Goal: Navigation & Orientation: Understand site structure

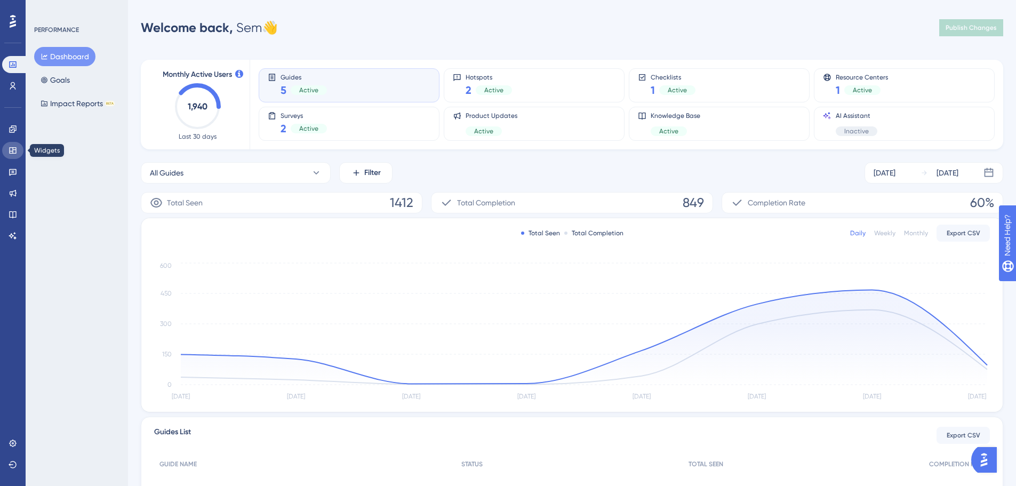
click at [5, 153] on link at bounding box center [12, 150] width 21 height 17
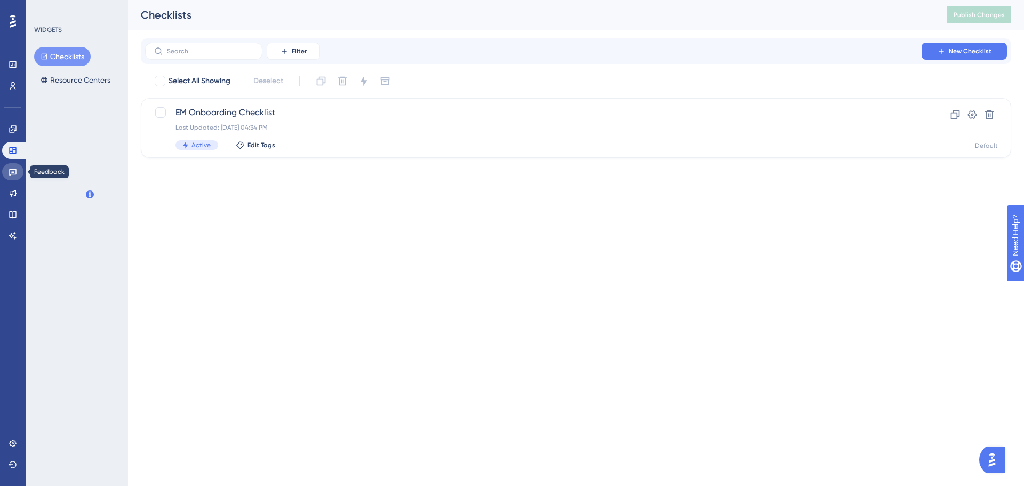
click at [10, 166] on link at bounding box center [12, 171] width 21 height 17
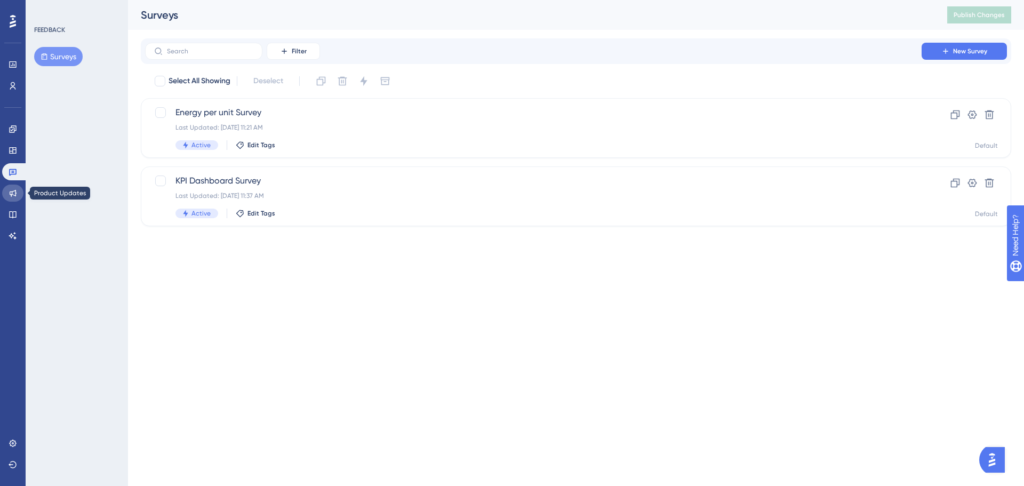
click at [12, 190] on icon at bounding box center [13, 193] width 9 height 9
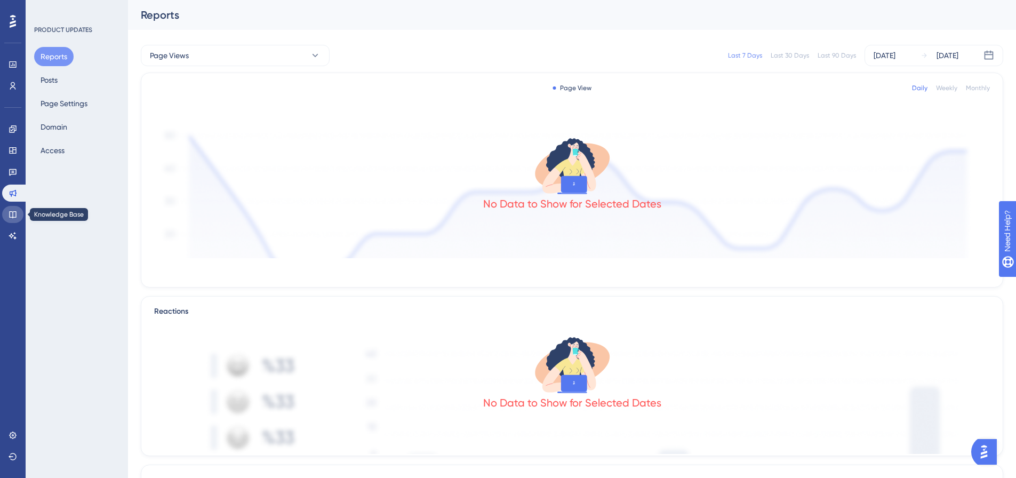
click at [9, 218] on icon at bounding box center [13, 214] width 9 height 9
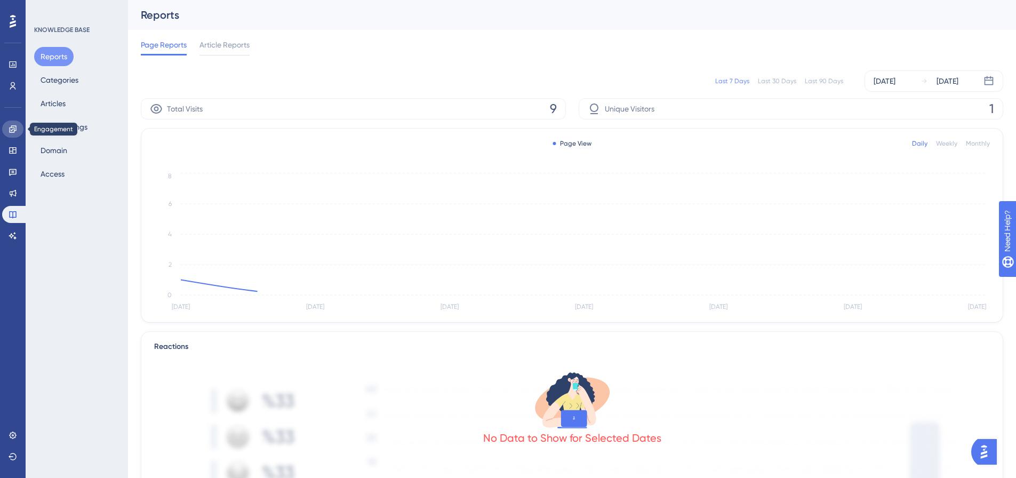
click at [10, 123] on link at bounding box center [12, 129] width 21 height 17
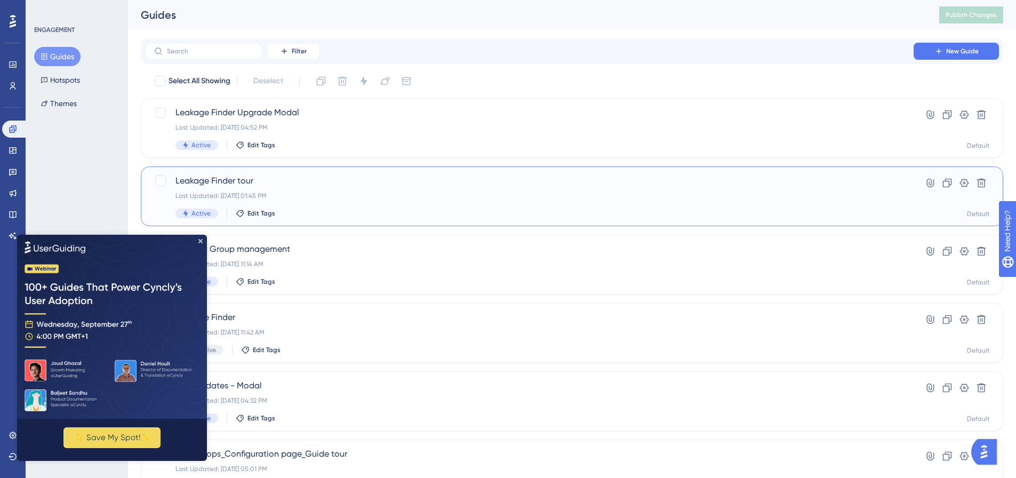
click at [243, 175] on span "Leakage Finder tour" at bounding box center [529, 180] width 708 height 13
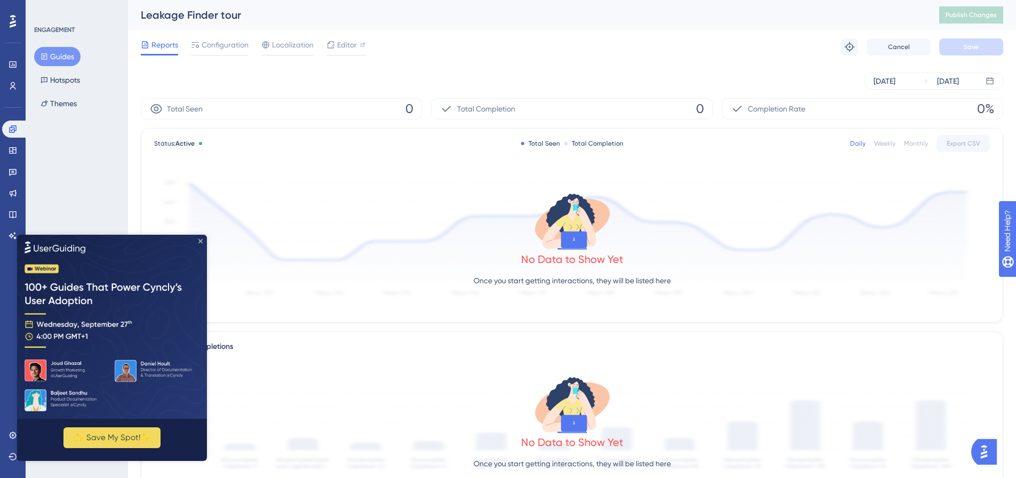
click at [202, 239] on icon "Close Preview" at bounding box center [200, 240] width 4 height 4
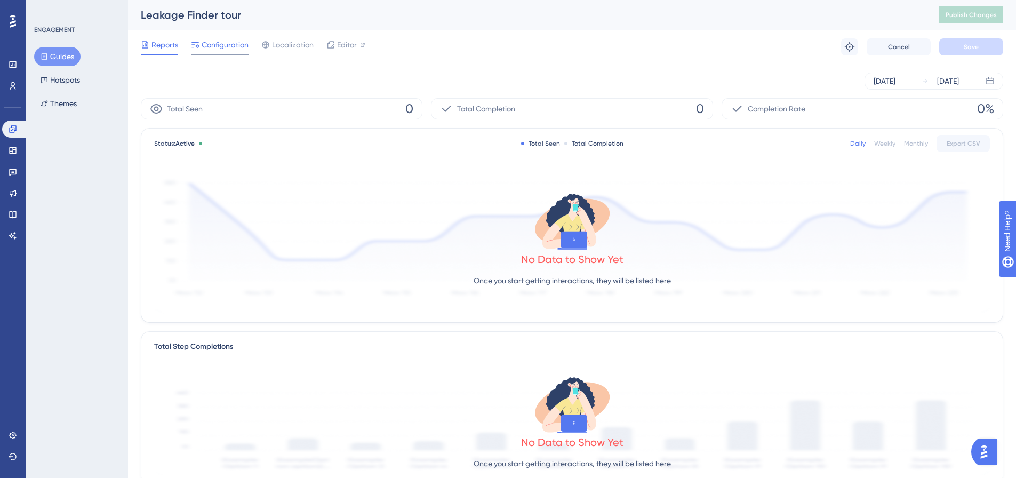
click at [236, 41] on span "Configuration" at bounding box center [225, 44] width 47 height 13
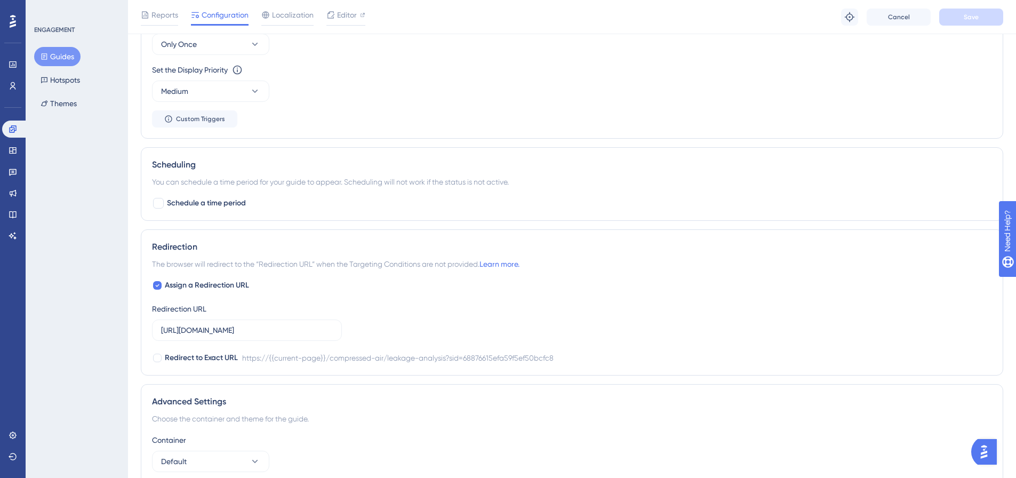
scroll to position [682, 0]
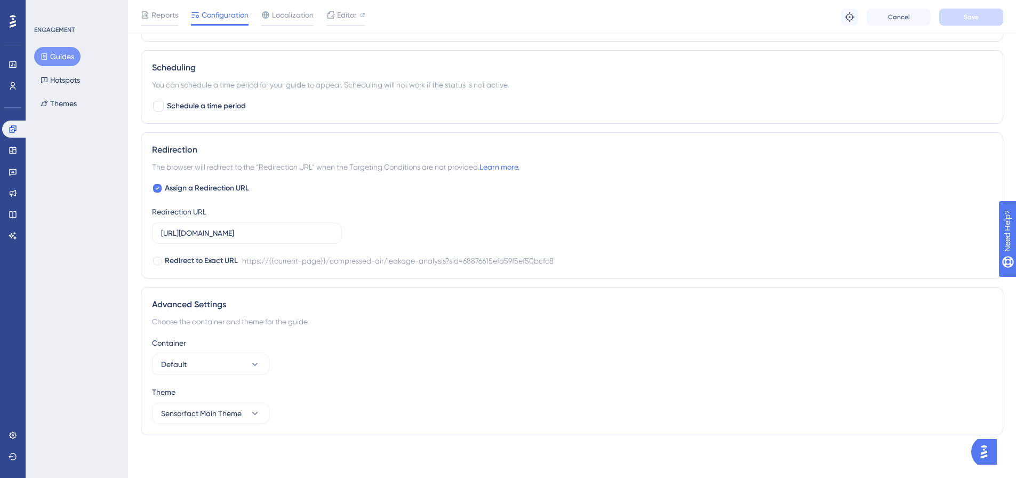
drag, startPoint x: 297, startPoint y: 14, endPoint x: 309, endPoint y: 14, distance: 12.3
click at [298, 14] on span "Localization" at bounding box center [293, 15] width 42 height 13
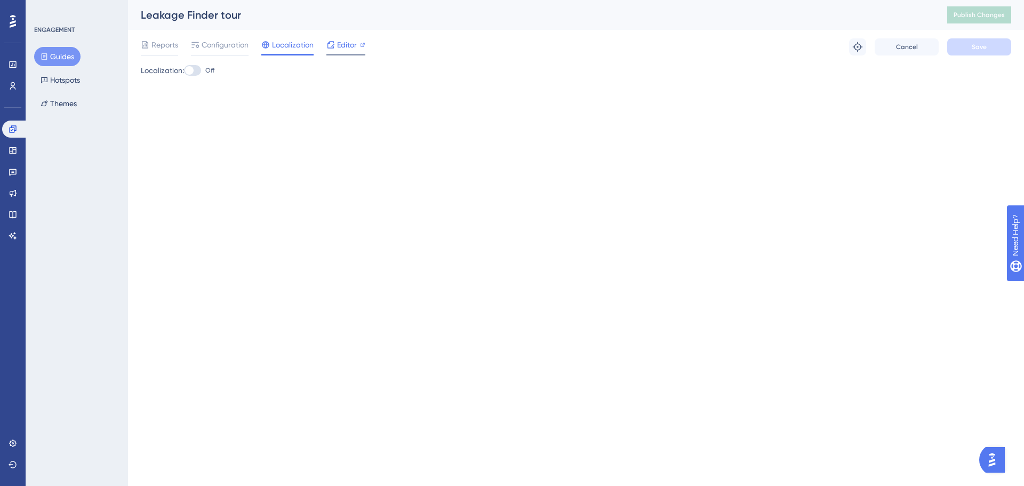
click at [349, 45] on span "Editor" at bounding box center [347, 44] width 20 height 13
